Goal: Find specific page/section: Find specific page/section

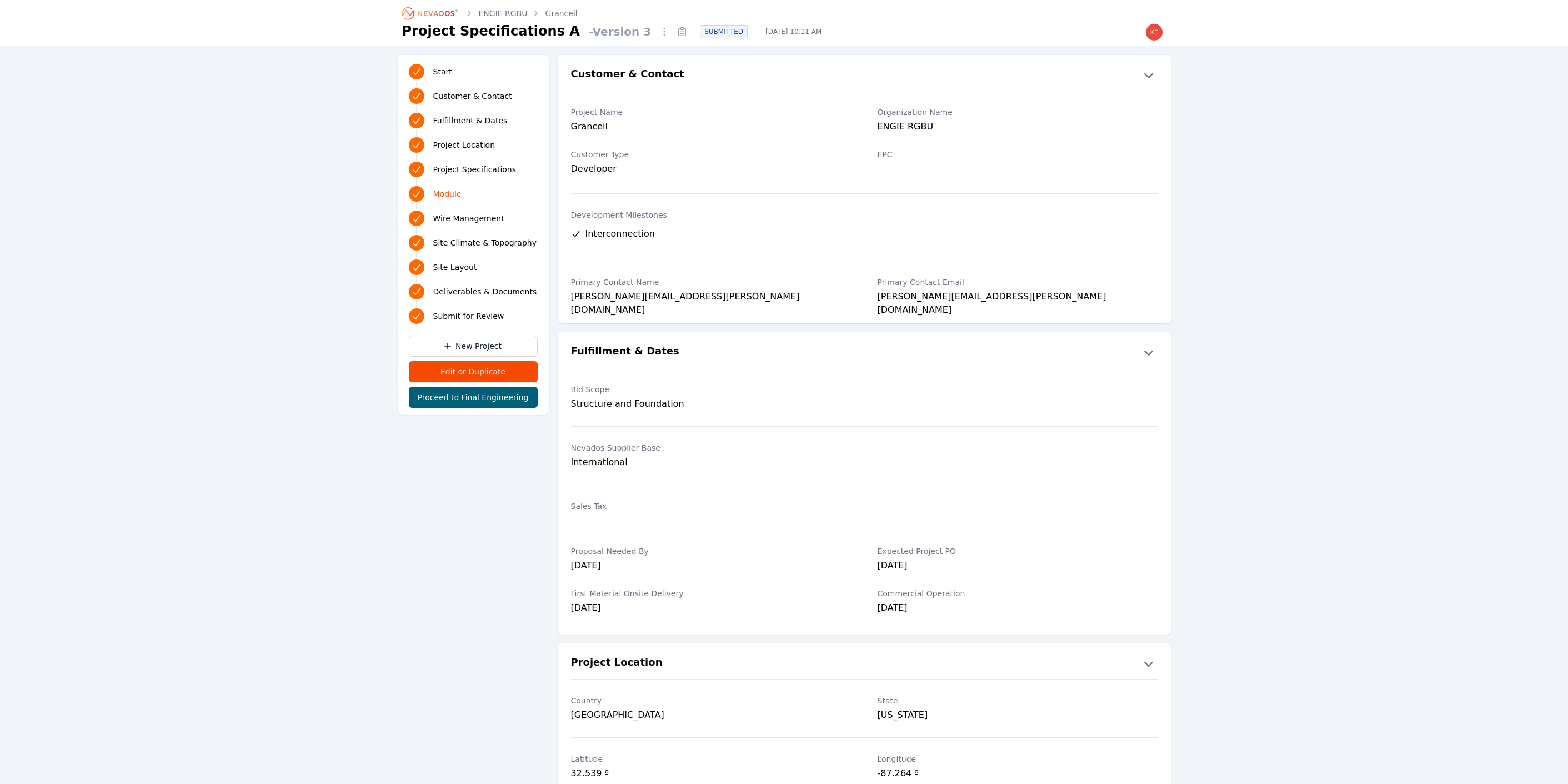
scroll to position [1239, 0]
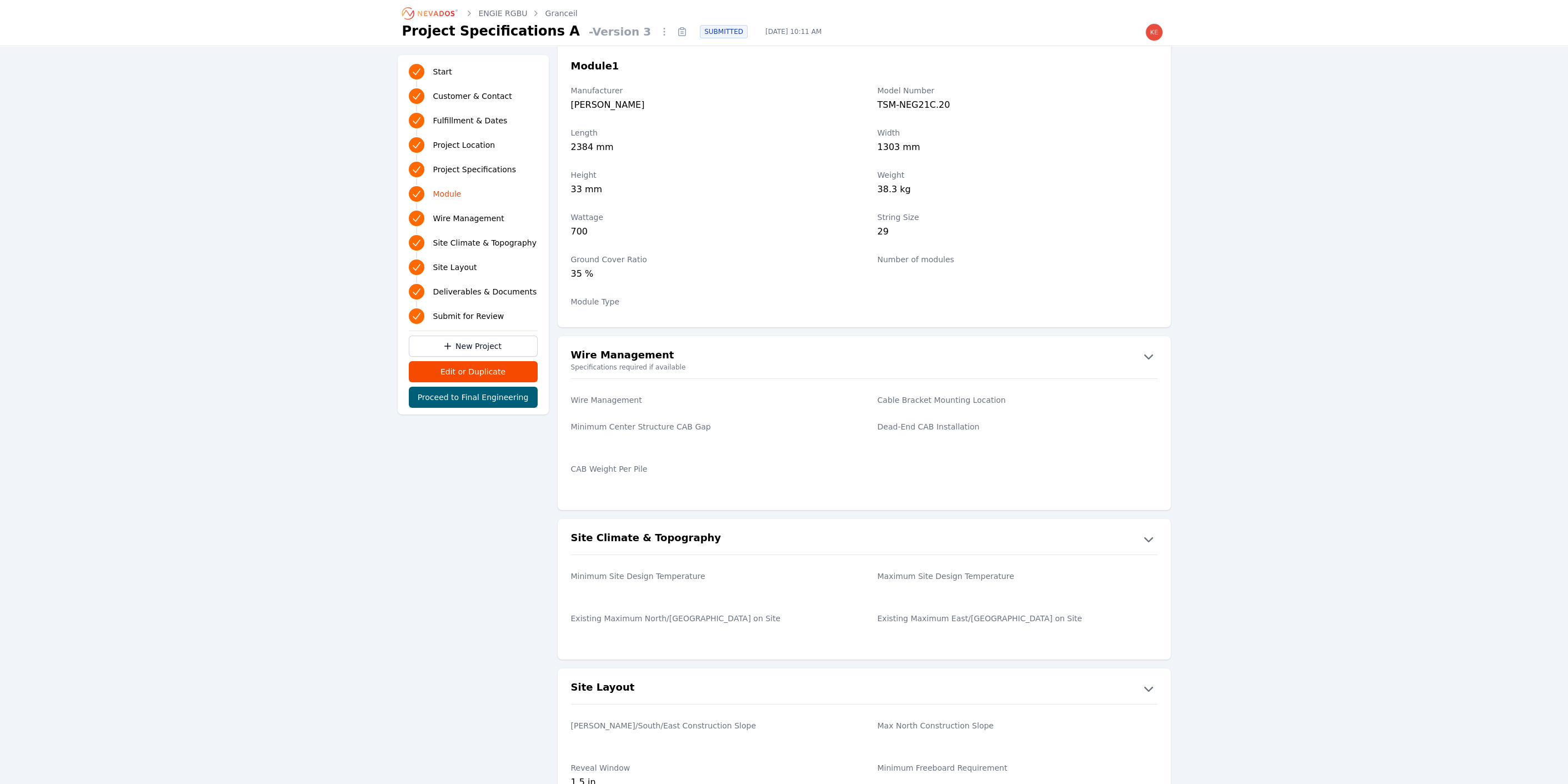
click at [434, 15] on icon "Breadcrumb" at bounding box center [435, 13] width 37 height 5
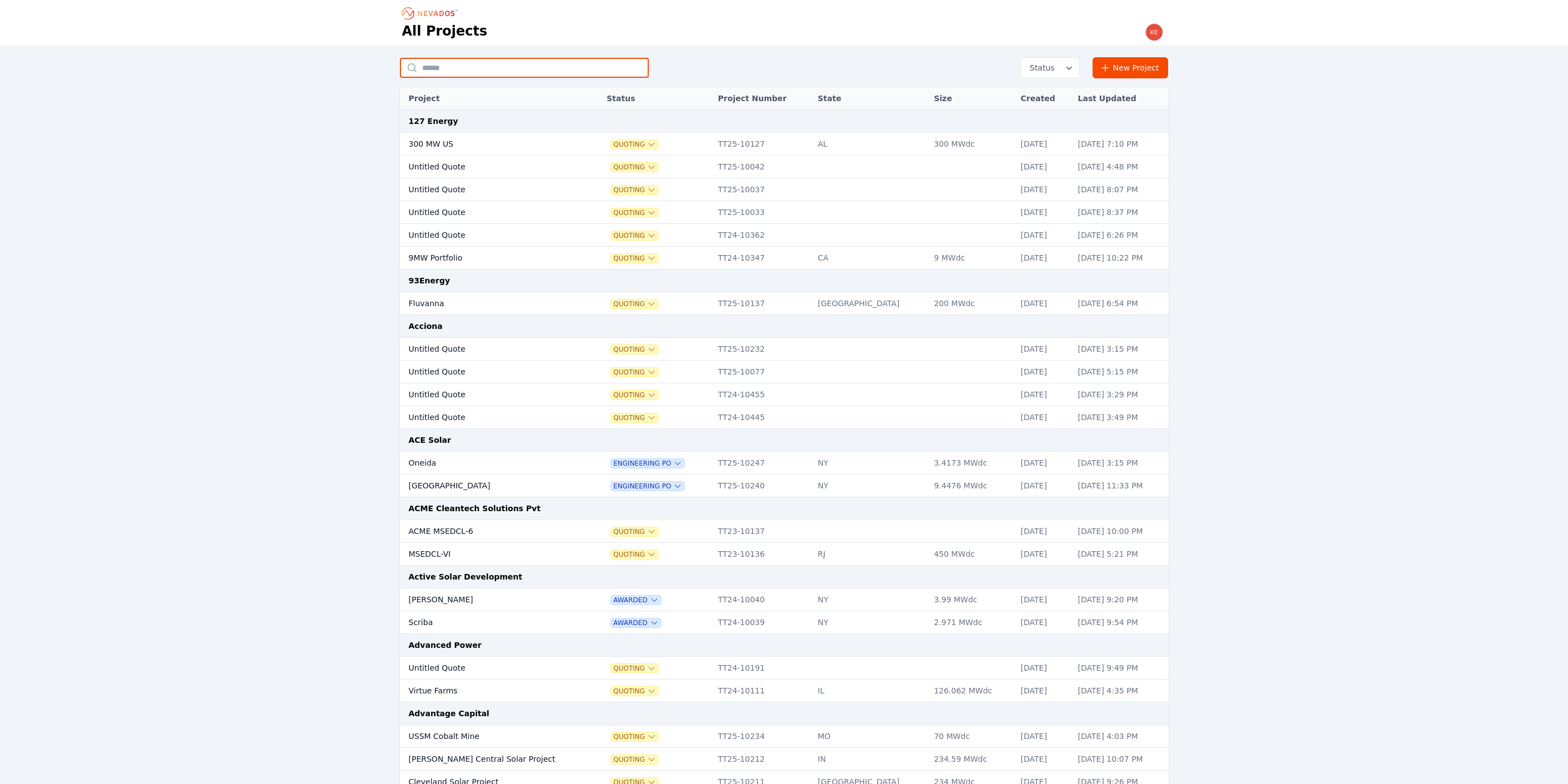
click at [476, 61] on input "text" at bounding box center [524, 68] width 249 height 20
type input "**********"
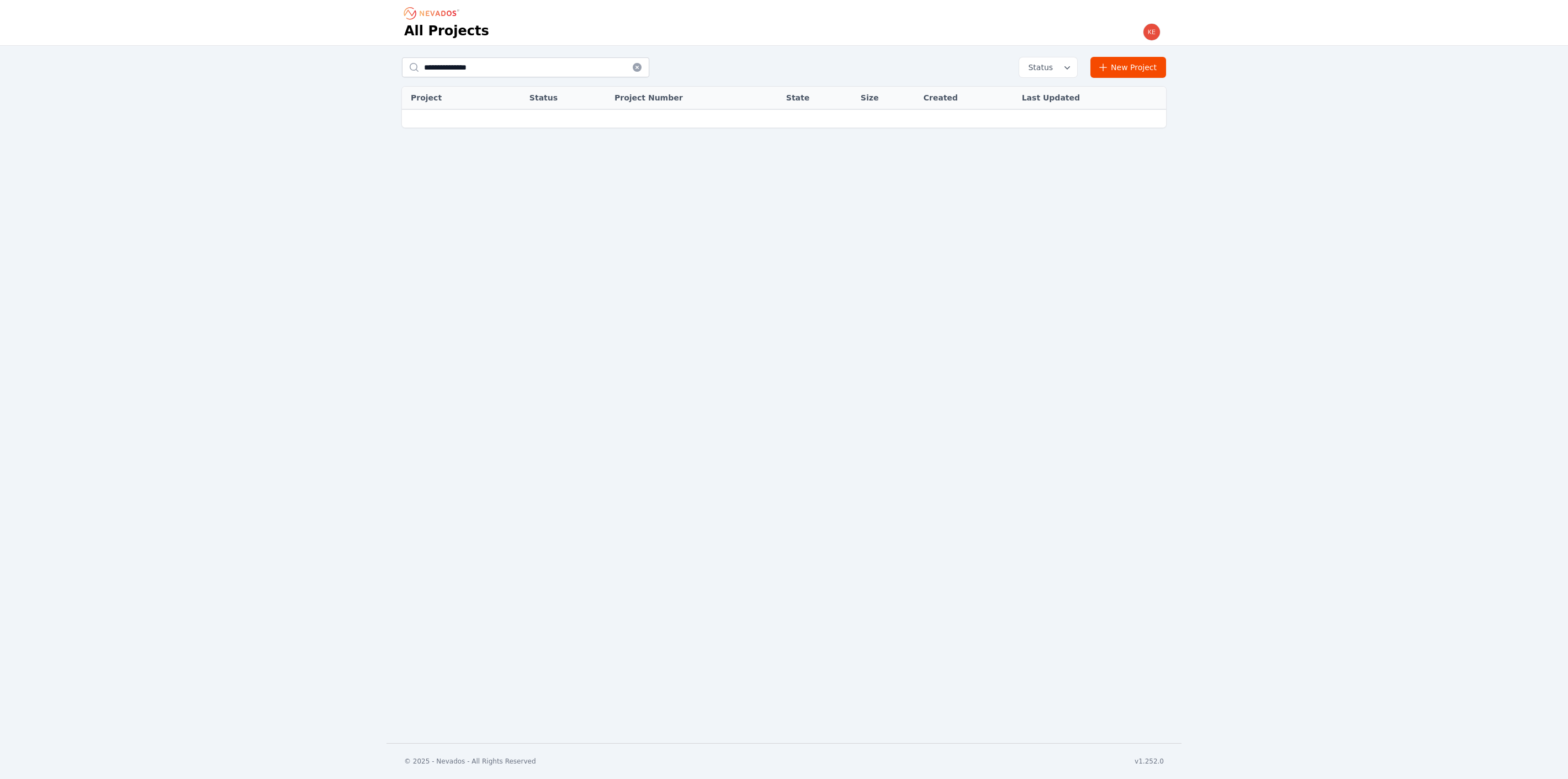
click at [637, 65] on icon at bounding box center [637, 68] width 9 height 9
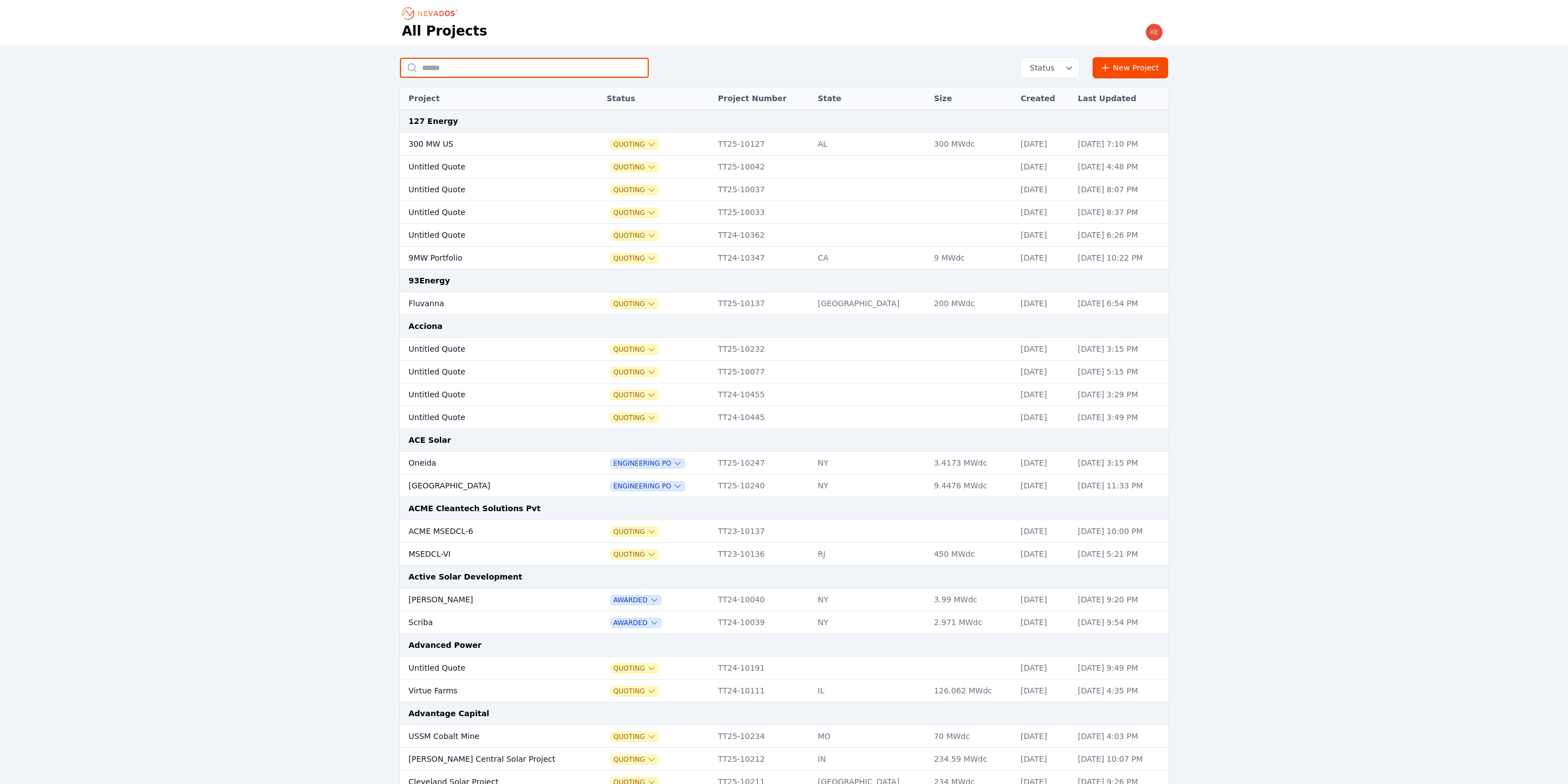
click at [561, 70] on input "text" at bounding box center [524, 68] width 249 height 20
type input "*******"
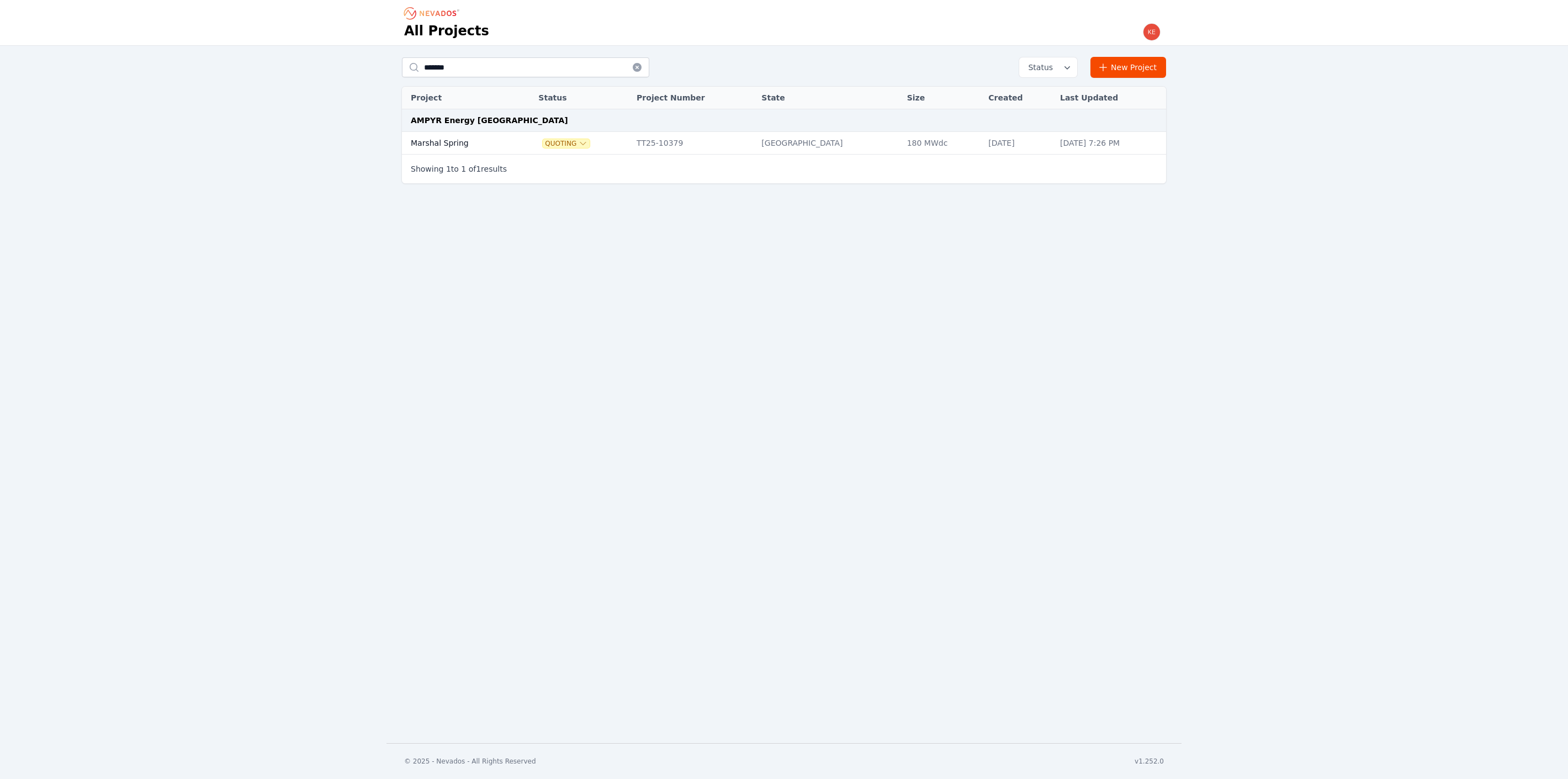
click at [466, 147] on td "Marshal Spring" at bounding box center [458, 143] width 114 height 22
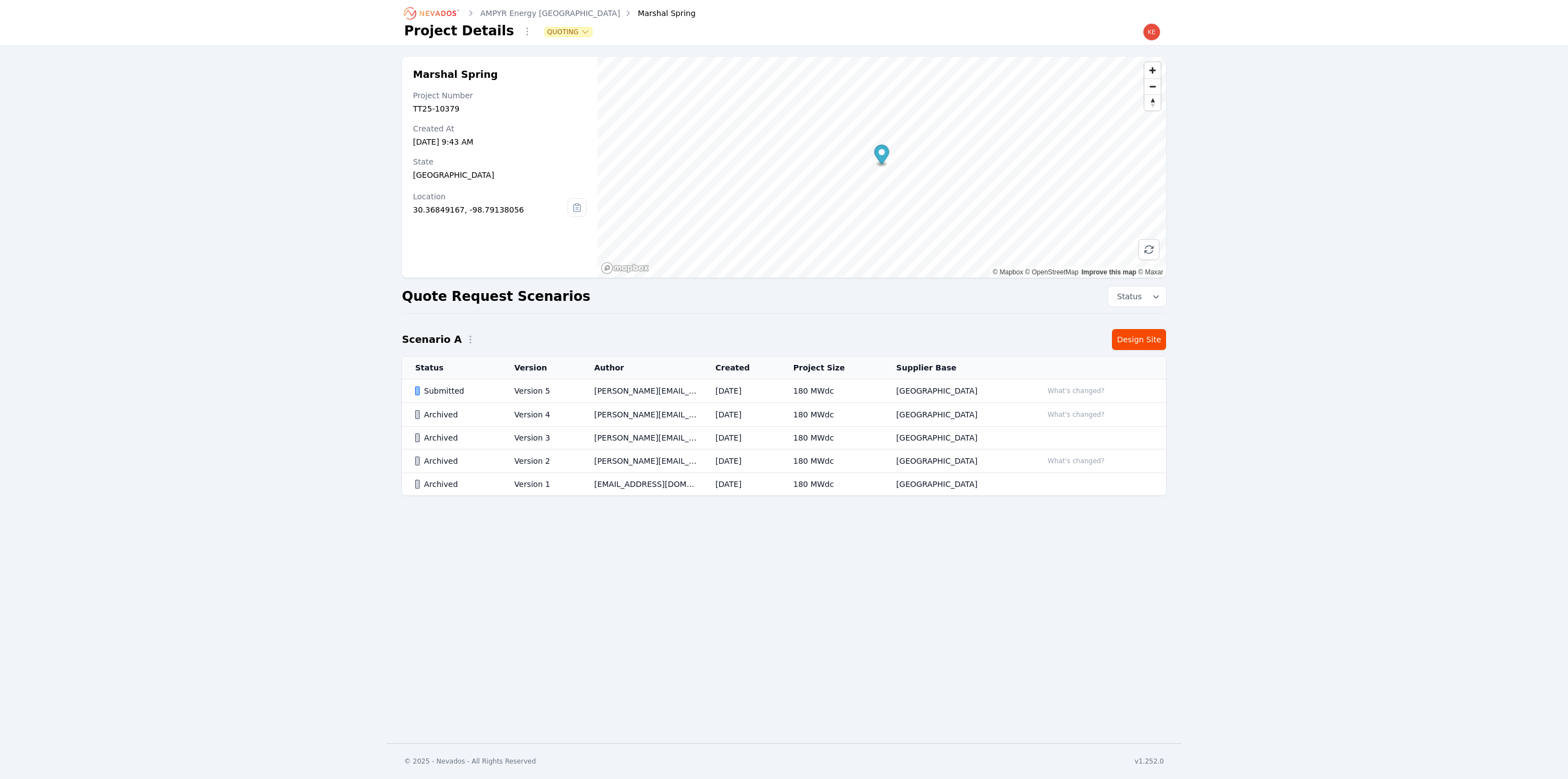
click at [501, 387] on td "Submitted" at bounding box center [451, 391] width 99 height 24
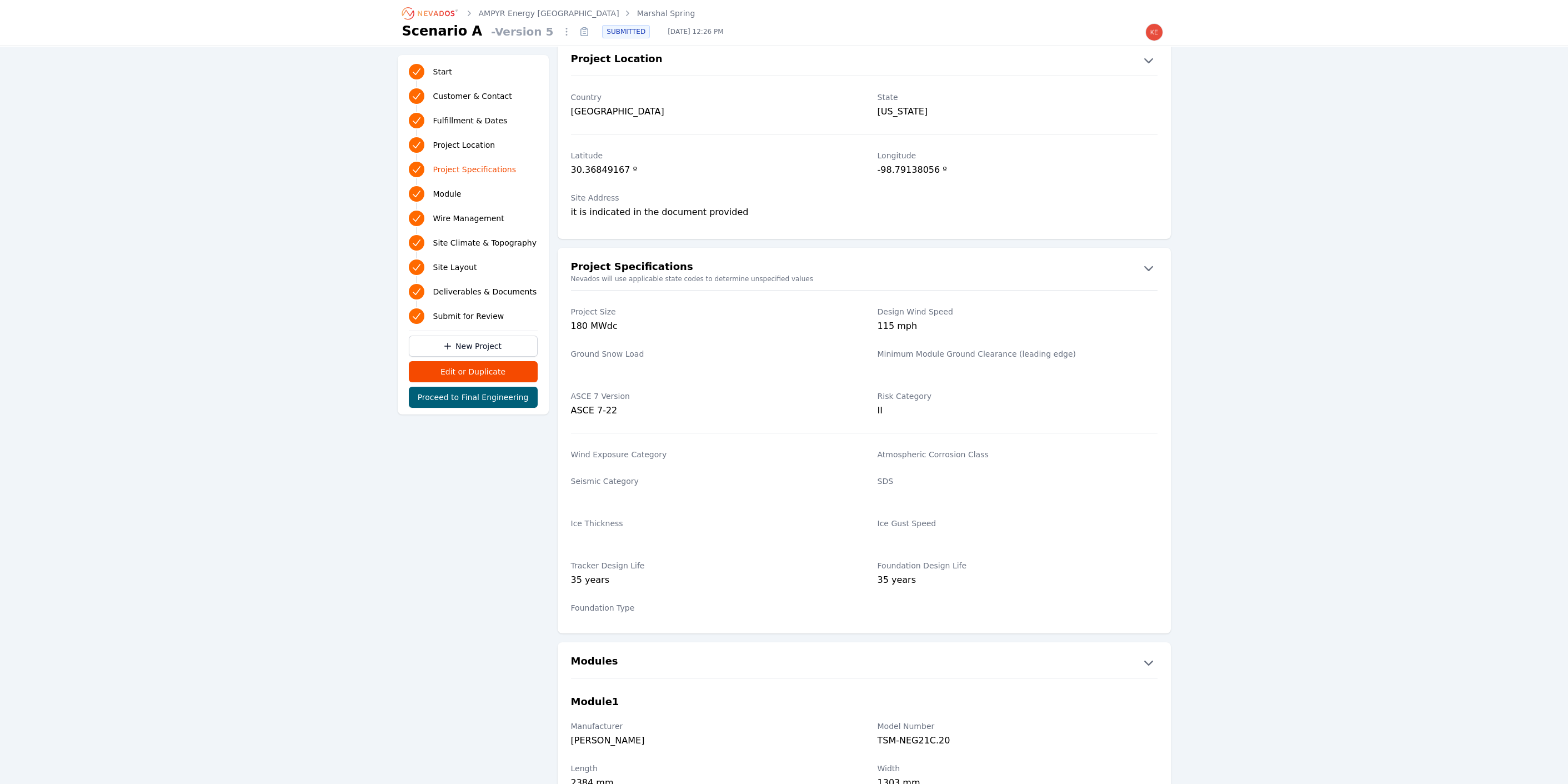
scroll to position [617, 0]
click at [483, 292] on span "Deliverables & Documents" at bounding box center [485, 291] width 104 height 11
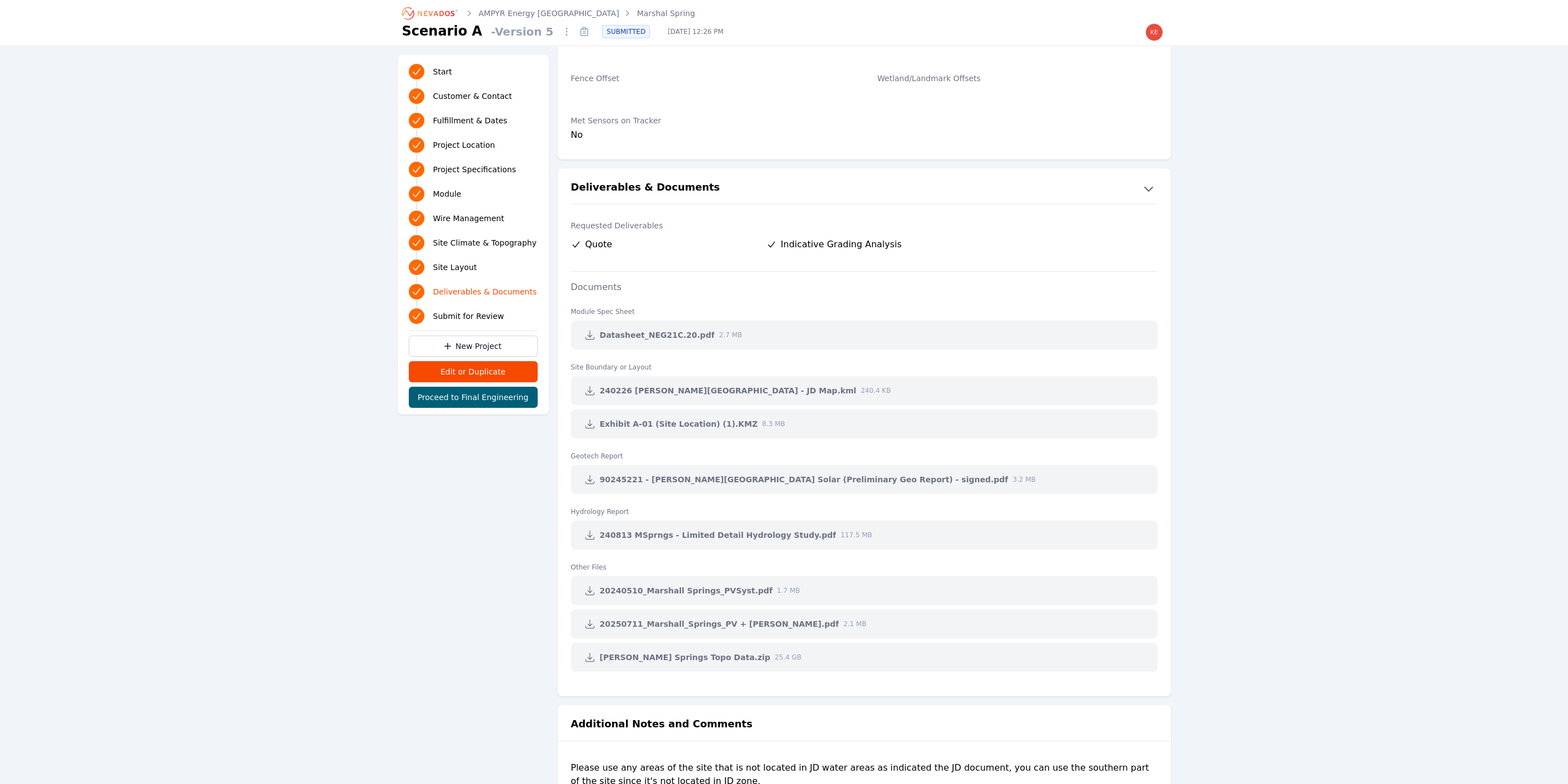
scroll to position [2228, 0]
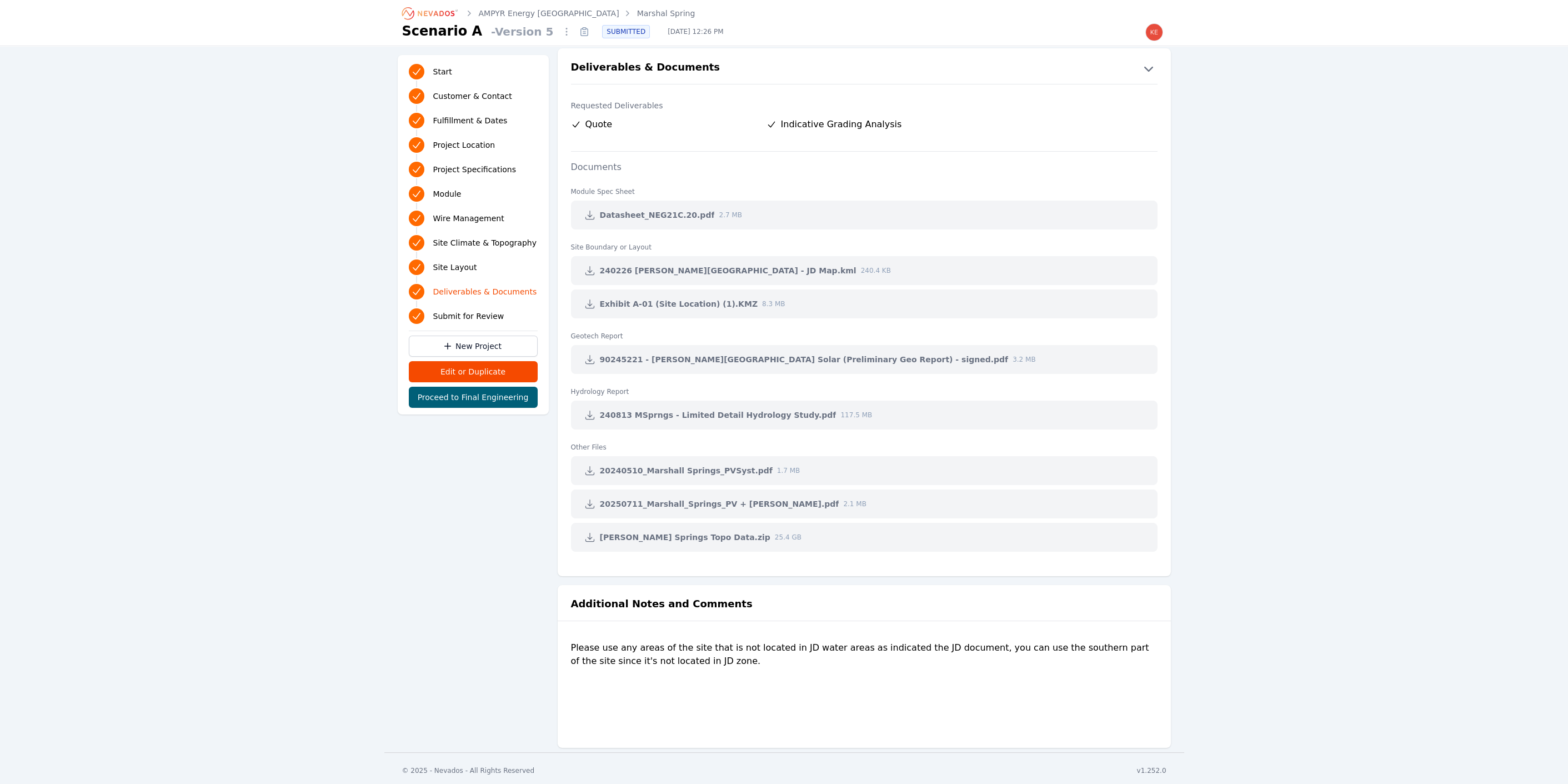
click at [590, 266] on icon at bounding box center [590, 270] width 11 height 11
click at [589, 299] on icon at bounding box center [590, 304] width 11 height 11
click at [458, 272] on link "Site Layout" at bounding box center [473, 267] width 129 height 20
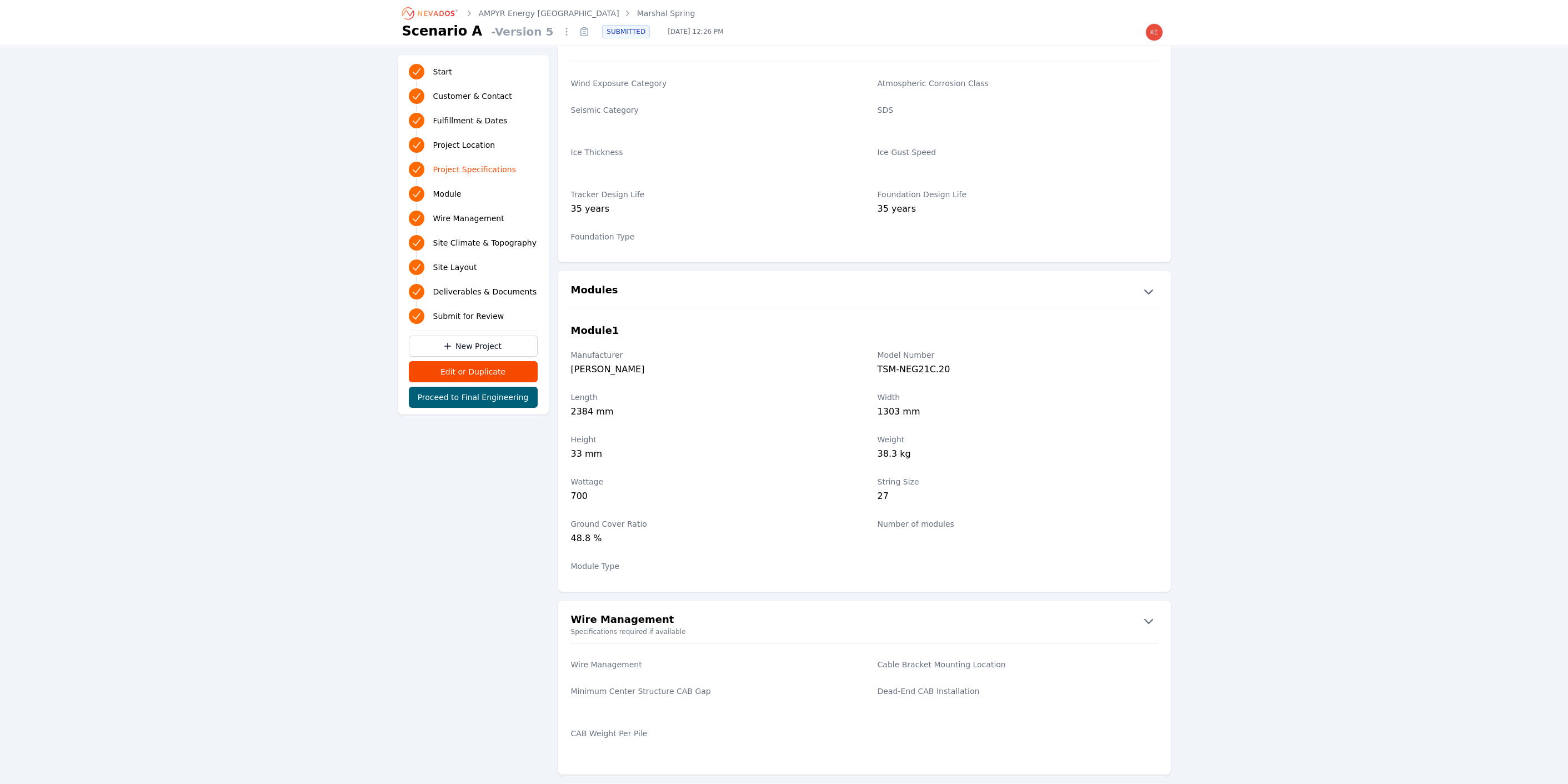
scroll to position [987, 0]
